Goal: Navigation & Orientation: Find specific page/section

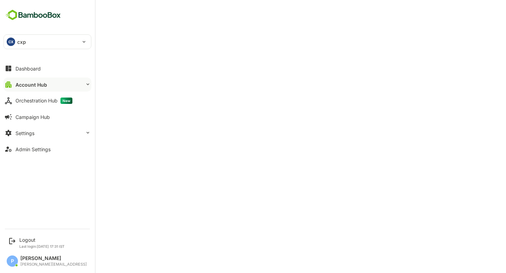
click at [47, 84] on button "Account Hub" at bounding box center [48, 85] width 88 height 14
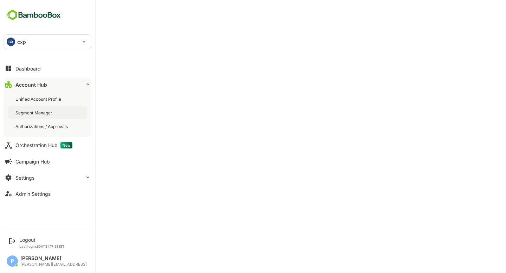
click at [42, 119] on div "Segment Manager" at bounding box center [47, 112] width 79 height 13
click at [30, 67] on div "Dashboard" at bounding box center [27, 69] width 25 height 6
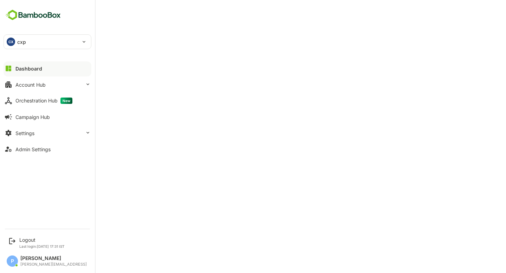
click at [48, 45] on div "CX cxp" at bounding box center [43, 42] width 79 height 14
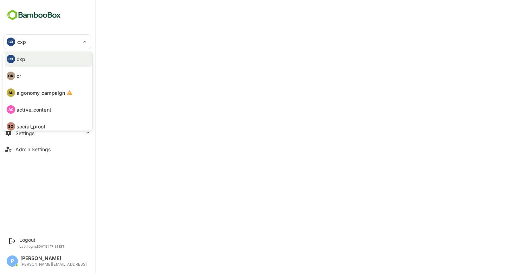
scroll to position [41, 0]
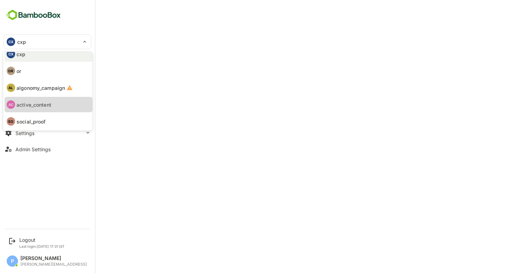
click at [45, 107] on p "active_content" at bounding box center [34, 104] width 35 height 7
type input "**********"
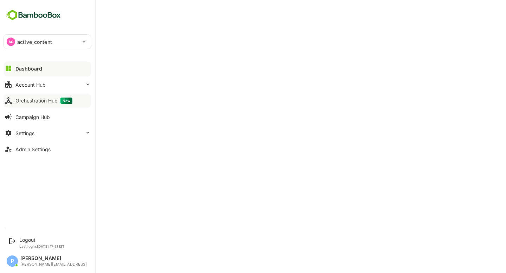
click at [38, 103] on div "Orchestration Hub New" at bounding box center [43, 101] width 57 height 6
click at [48, 90] on button "Account Hub" at bounding box center [48, 85] width 88 height 14
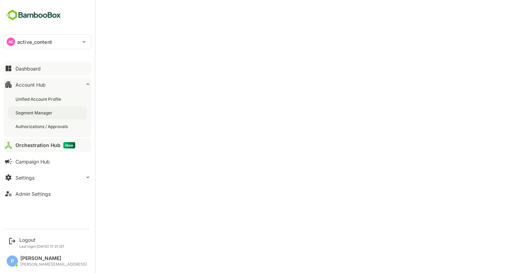
click at [36, 113] on div "Segment Manager" at bounding box center [34, 113] width 38 height 6
click at [31, 147] on div "Orchestration Hub New" at bounding box center [43, 145] width 57 height 6
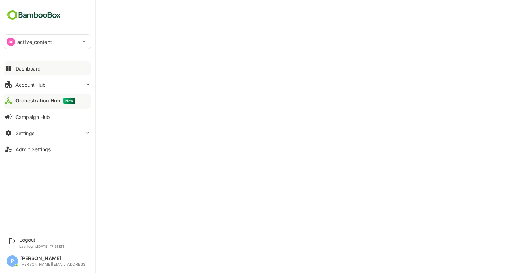
click at [53, 72] on button "Dashboard" at bounding box center [48, 68] width 88 height 14
click at [17, 104] on button "Orchestration Hub New" at bounding box center [48, 101] width 88 height 14
click at [40, 64] on button "Dashboard" at bounding box center [48, 68] width 88 height 14
click at [13, 72] on div at bounding box center [48, 74] width 88 height 4
click at [31, 87] on div "Account Hub" at bounding box center [30, 85] width 30 height 6
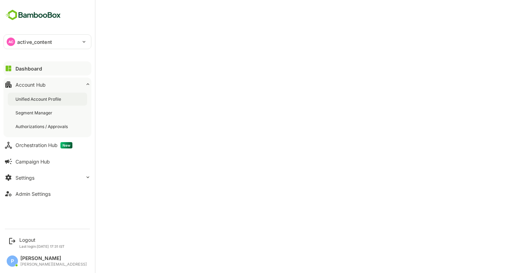
click at [44, 100] on div "Unified Account Profile" at bounding box center [38, 99] width 47 height 6
click at [39, 64] on button "Dashboard" at bounding box center [48, 68] width 88 height 14
